Goal: Complete application form

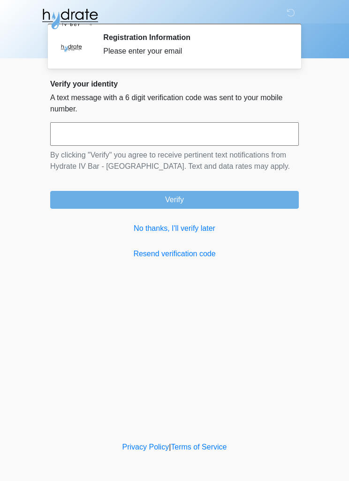
scroll to position [0, 0]
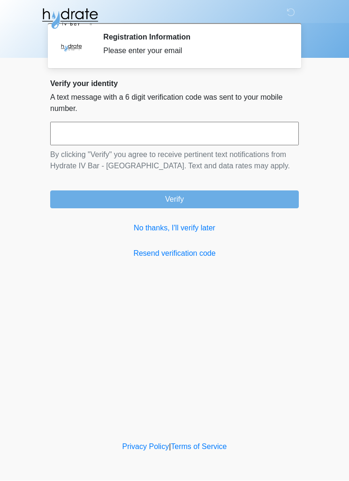
click at [178, 226] on link "No thanks, I'll verify later" at bounding box center [174, 228] width 249 height 11
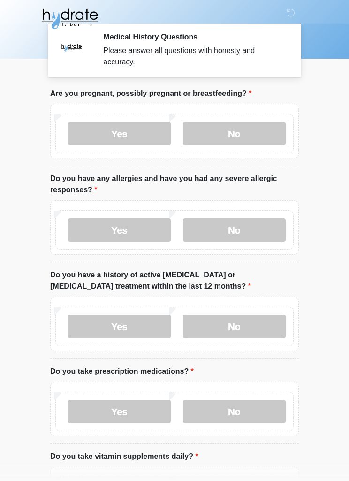
click at [260, 130] on label "No" at bounding box center [234, 133] width 103 height 23
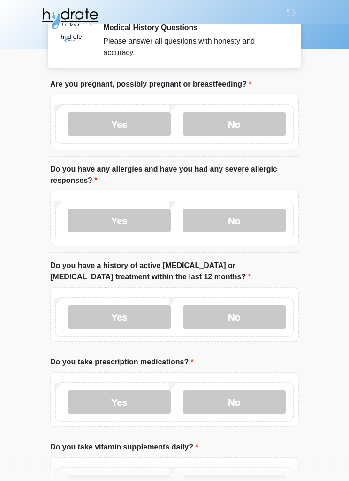
scroll to position [10, 0]
click at [261, 217] on label "No" at bounding box center [234, 220] width 103 height 23
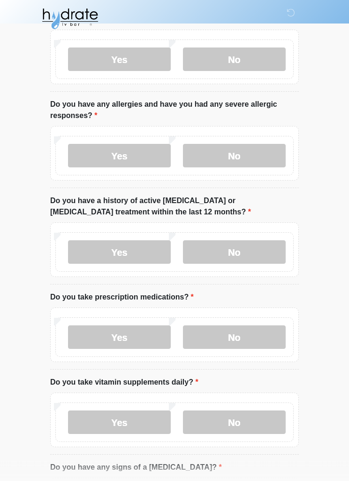
scroll to position [75, 0]
click at [271, 246] on label "No" at bounding box center [234, 251] width 103 height 23
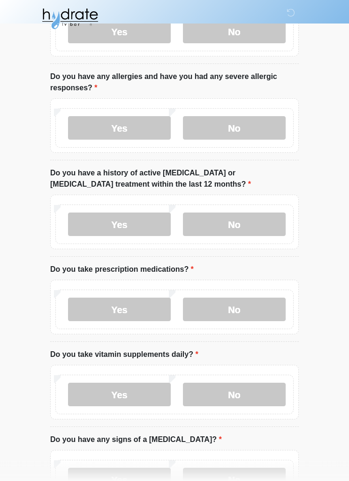
scroll to position [102, 0]
click at [86, 305] on label "Yes" at bounding box center [119, 308] width 103 height 23
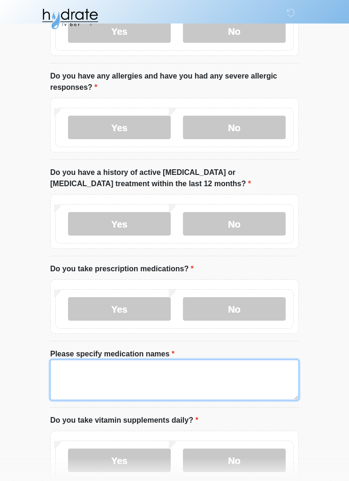
click at [225, 374] on textarea "Please specify medication names" at bounding box center [174, 379] width 249 height 40
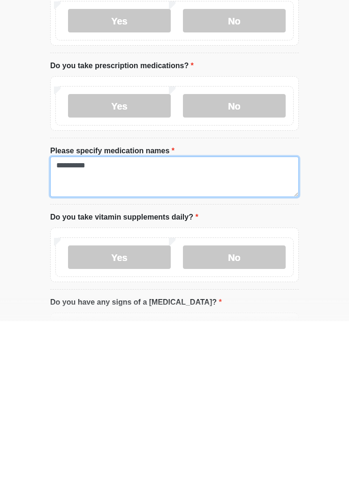
type textarea "**********"
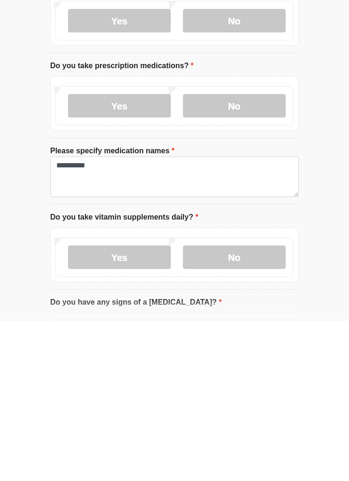
click at [146, 405] on label "Yes" at bounding box center [119, 416] width 103 height 23
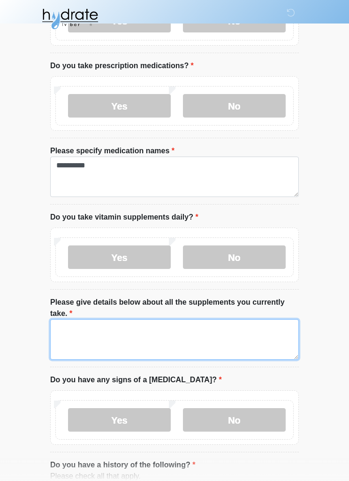
click at [207, 337] on textarea "Please give details below about all the supplements you currently take." at bounding box center [174, 339] width 249 height 40
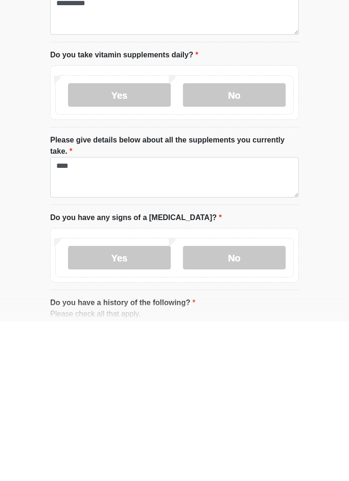
click at [257, 405] on label "No" at bounding box center [234, 416] width 103 height 23
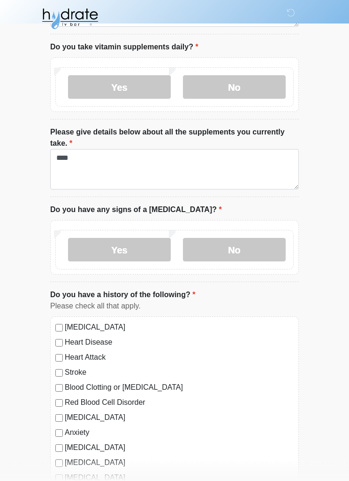
scroll to position [474, 0]
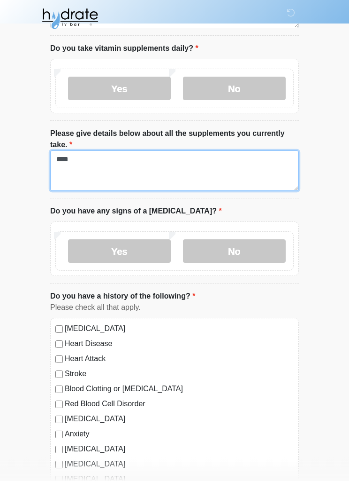
click at [246, 166] on textarea "***" at bounding box center [174, 171] width 249 height 40
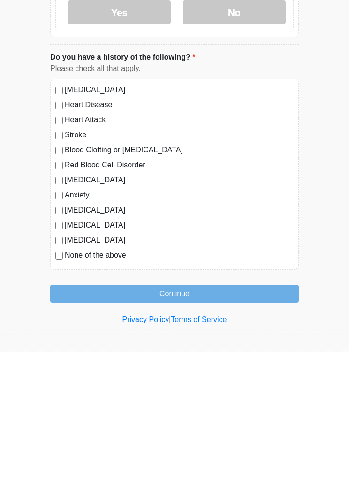
type textarea "**********"
click at [271, 414] on button "Continue" at bounding box center [174, 423] width 249 height 18
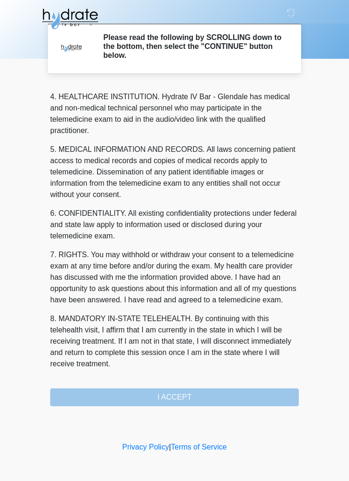
scroll to position [275, 0]
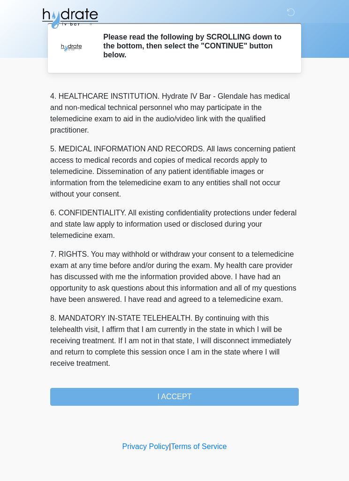
click at [259, 394] on button "I ACCEPT" at bounding box center [174, 397] width 249 height 18
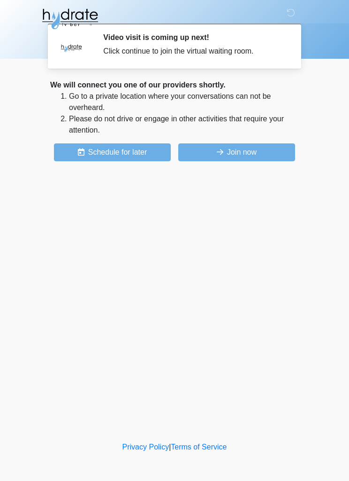
click at [265, 151] on button "Join now" at bounding box center [236, 152] width 117 height 18
